Goal: Information Seeking & Learning: Understand process/instructions

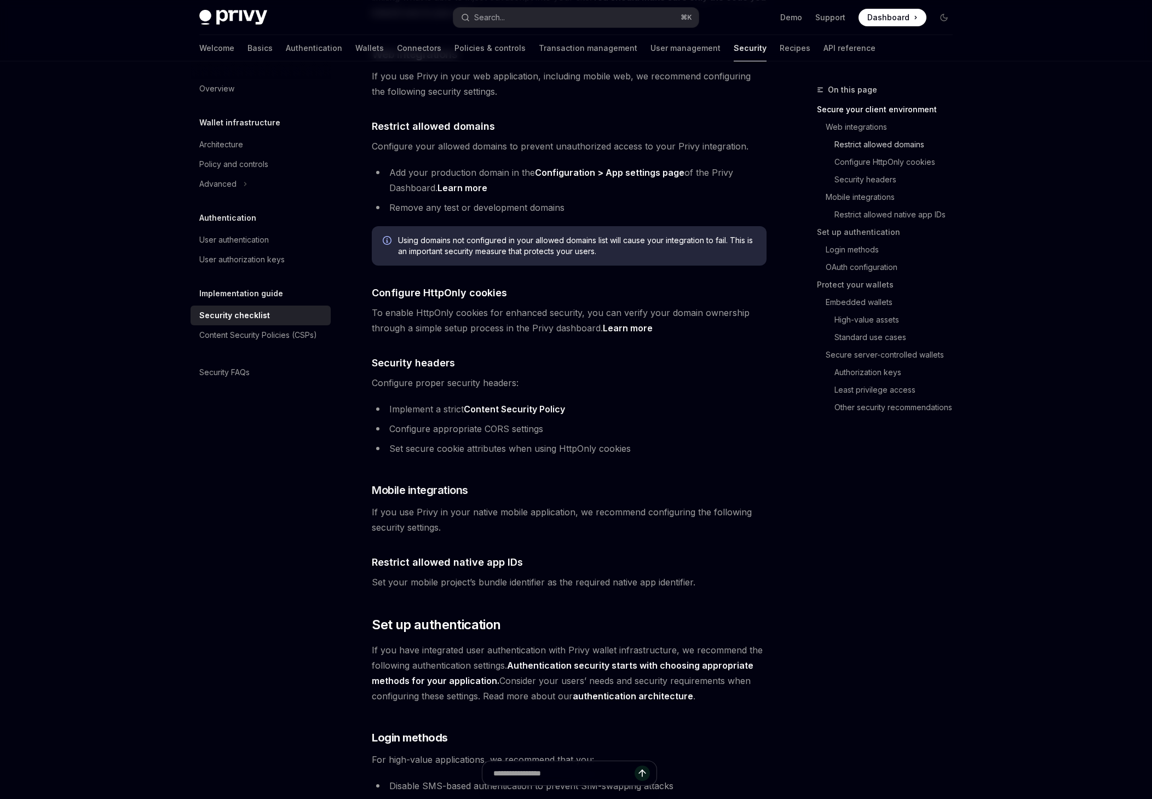
click at [961, 153] on link "Restrict allowed domains" at bounding box center [889, 145] width 144 height 18
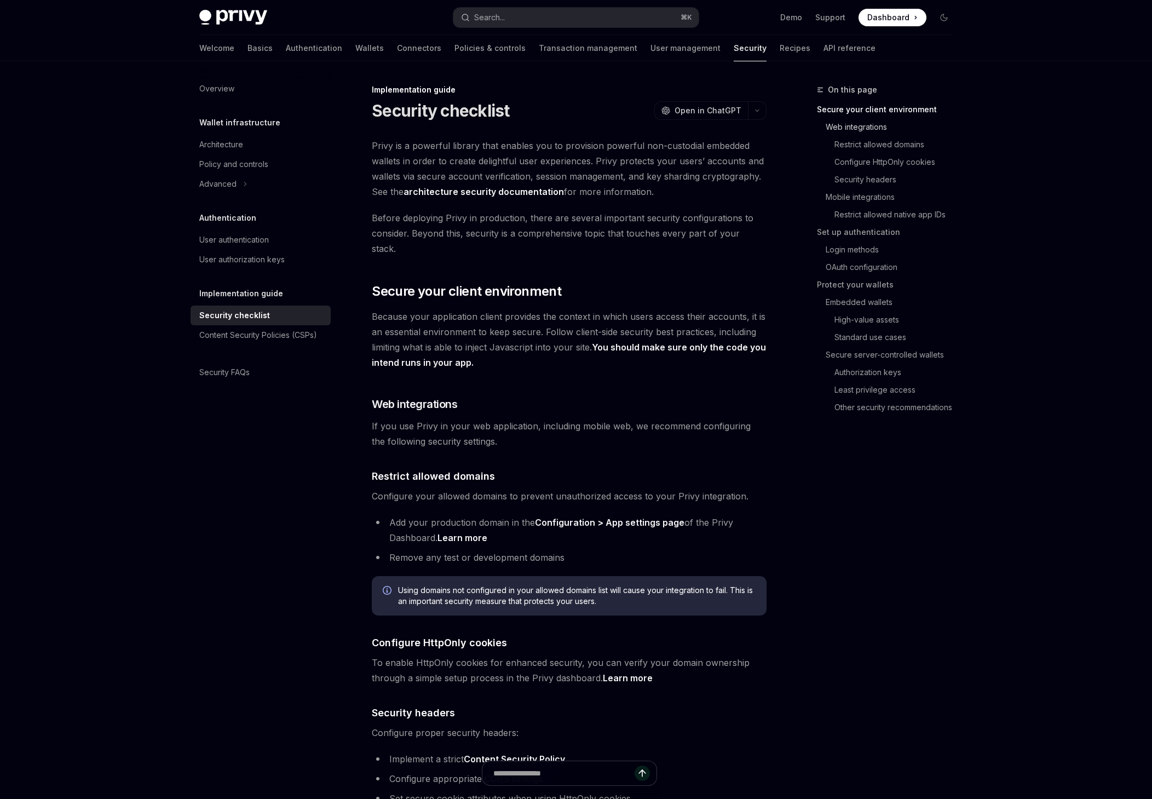
click at [930, 136] on link "Web integrations" at bounding box center [889, 127] width 144 height 18
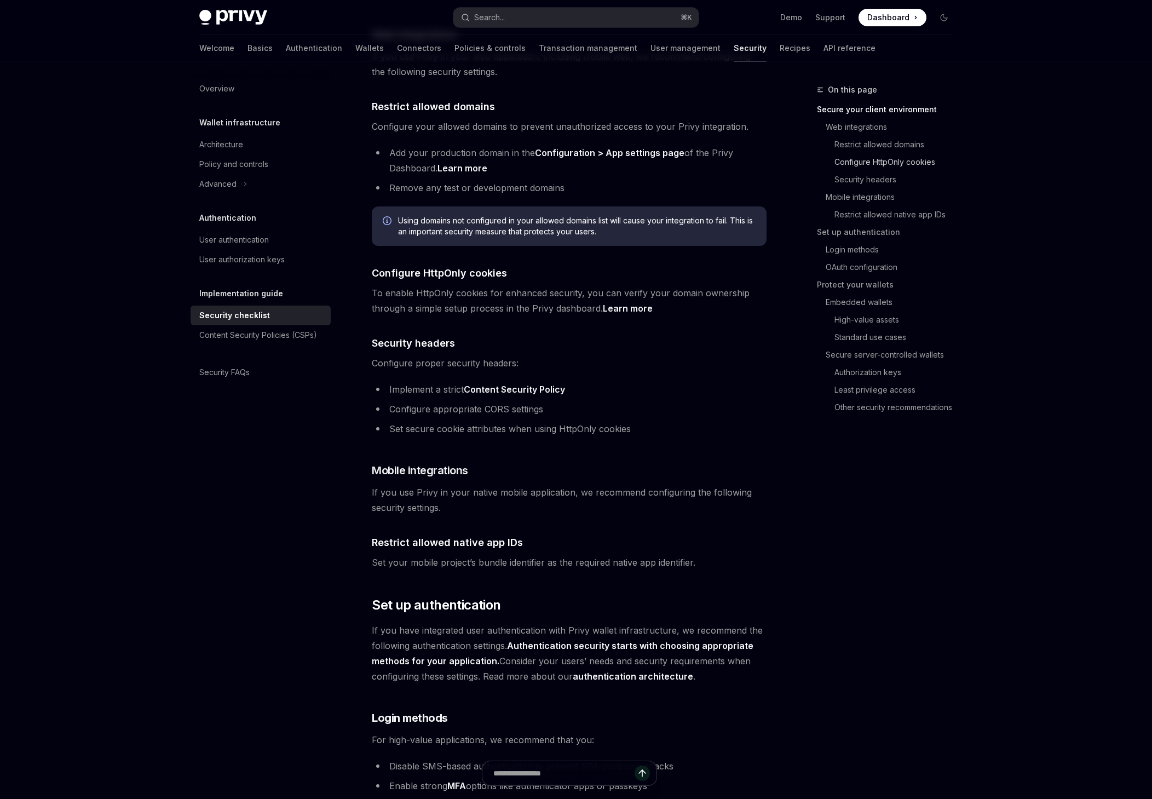
scroll to position [372, 0]
